Goal: Navigation & Orientation: Go to known website

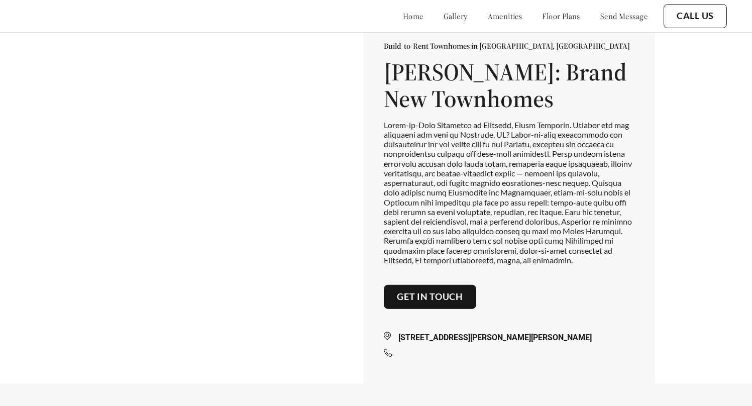
scroll to position [23, 0]
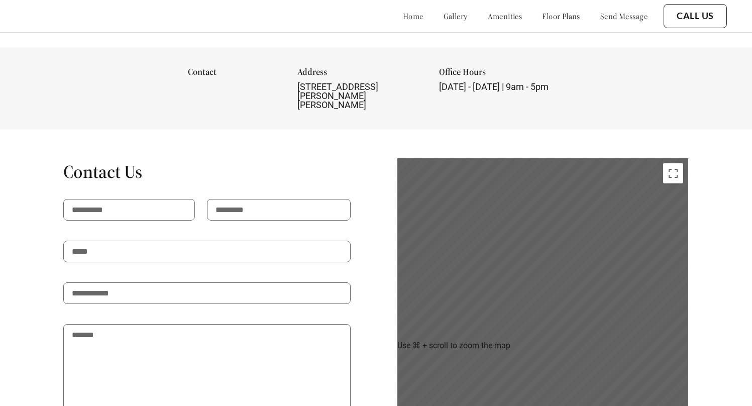
scroll to position [851, 0]
